Goal: Use online tool/utility: Use online tool/utility

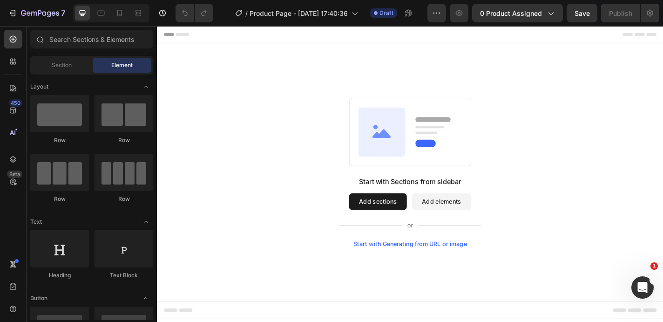
click at [394, 218] on button "Add sections" at bounding box center [401, 220] width 64 height 19
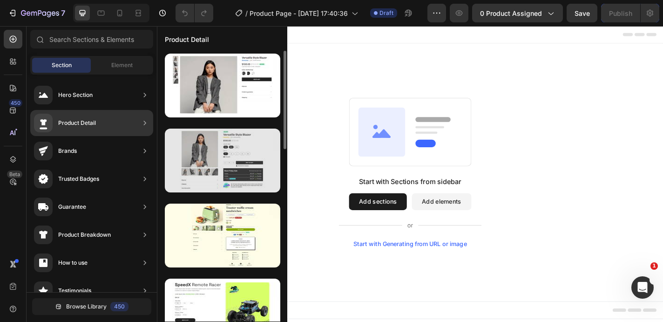
click at [232, 167] on div at bounding box center [223, 161] width 116 height 64
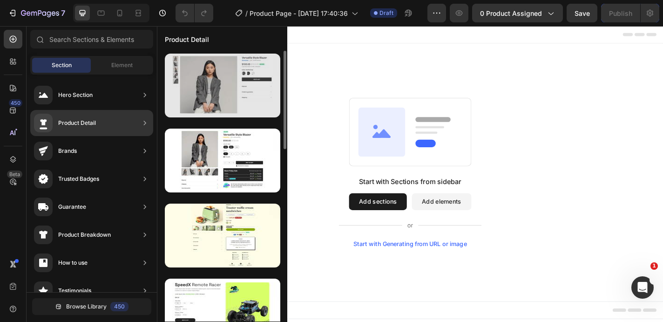
click at [218, 96] on div at bounding box center [223, 86] width 116 height 64
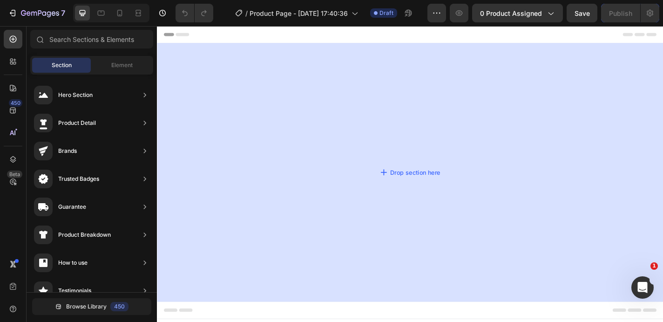
drag, startPoint x: 397, startPoint y: 105, endPoint x: 448, endPoint y: 82, distance: 55.9
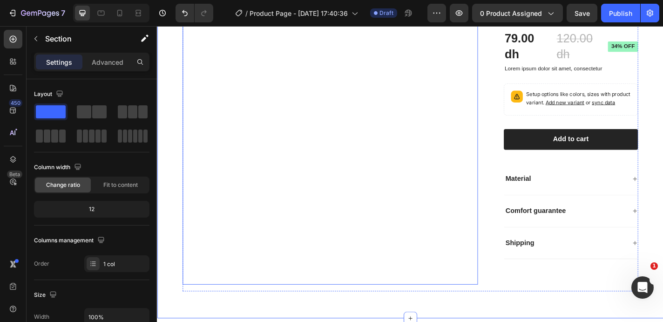
scroll to position [60, 0]
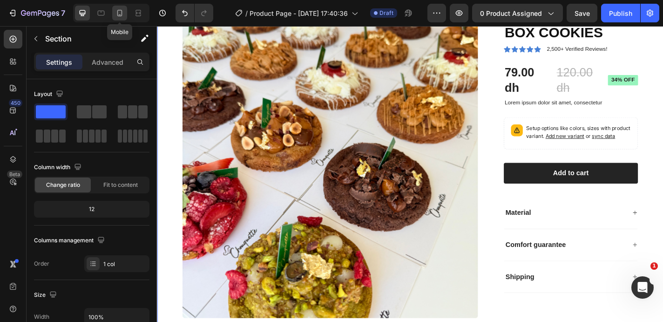
click at [117, 9] on icon at bounding box center [119, 12] width 9 height 9
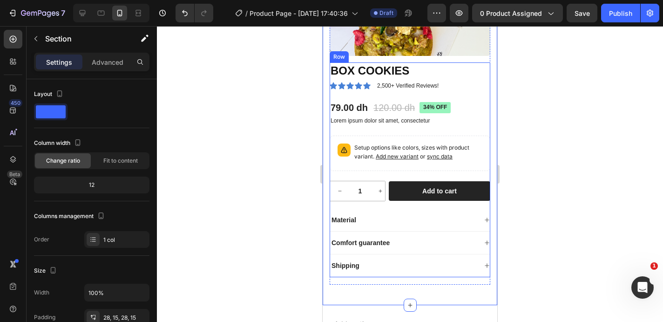
scroll to position [164, 0]
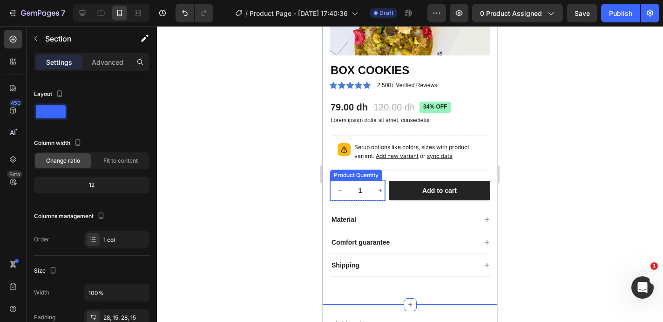
click at [379, 186] on button "increment" at bounding box center [381, 191] width 20 height 20
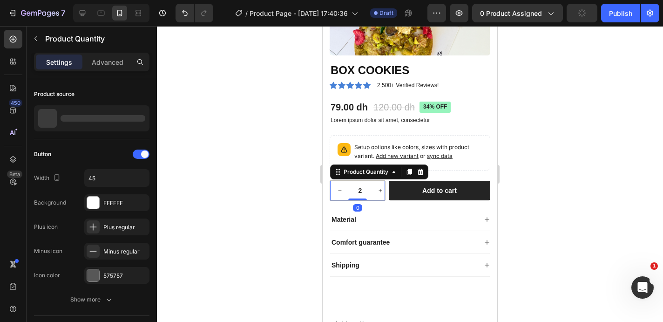
click at [379, 186] on button "increment" at bounding box center [381, 191] width 20 height 20
click at [340, 191] on icon "decrement" at bounding box center [340, 191] width 6 height 6
type input "1"
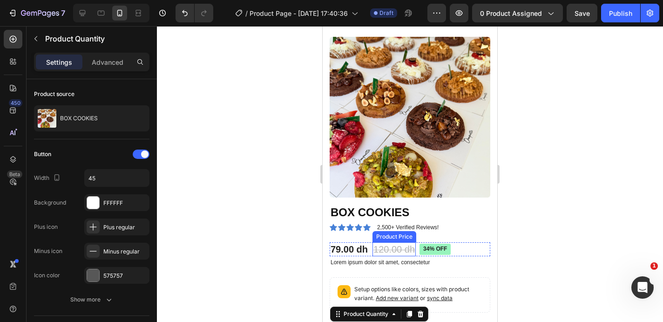
scroll to position [0, 0]
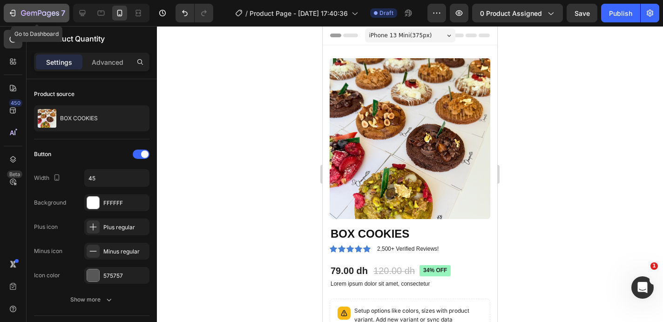
click at [9, 18] on div "7" at bounding box center [36, 12] width 57 height 11
